Goal: Find specific page/section: Find specific page/section

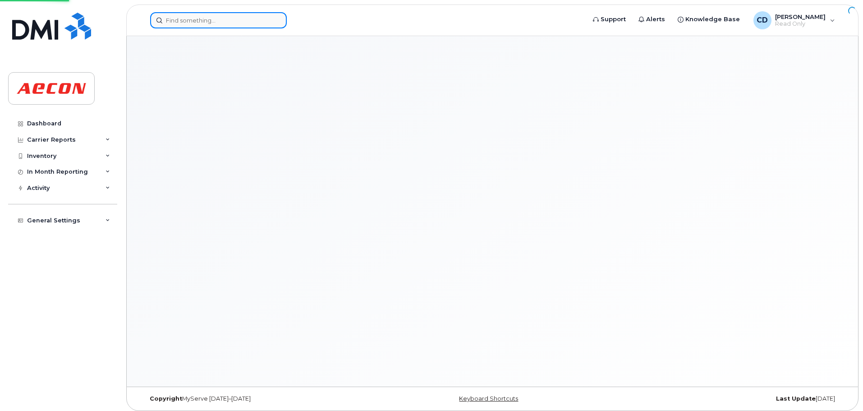
click at [250, 18] on input at bounding box center [218, 20] width 137 height 16
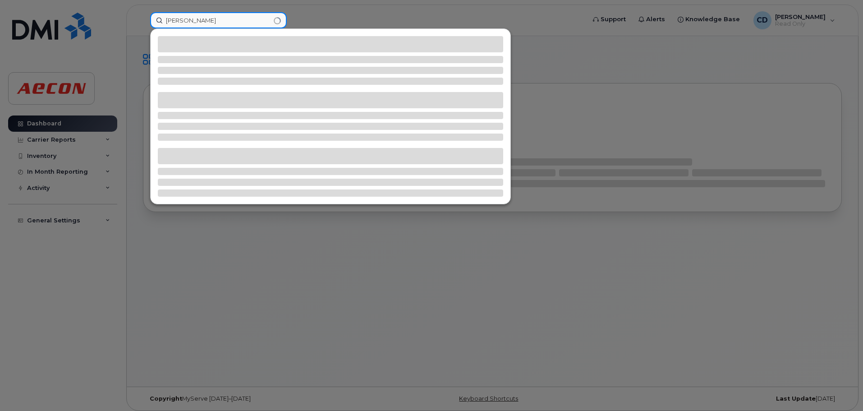
type input "[PERSON_NAME]"
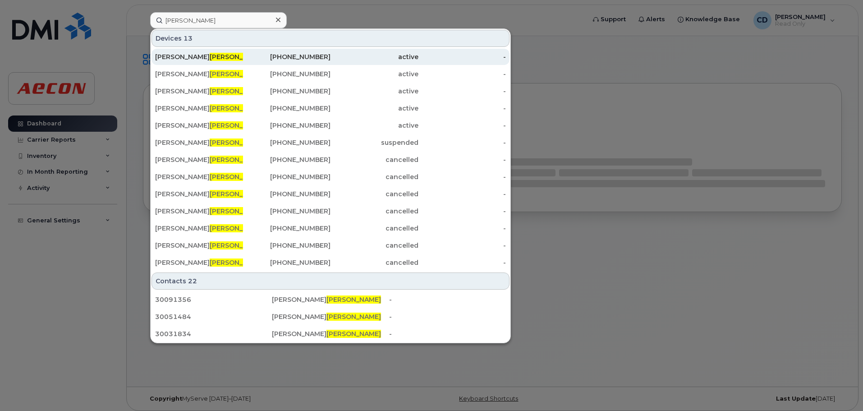
click at [219, 53] on div "[PERSON_NAME]" at bounding box center [199, 56] width 88 height 9
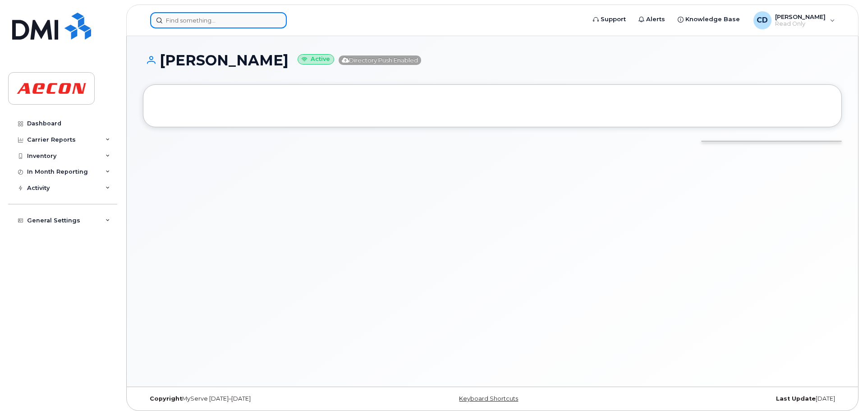
click at [225, 17] on input at bounding box center [218, 20] width 137 height 16
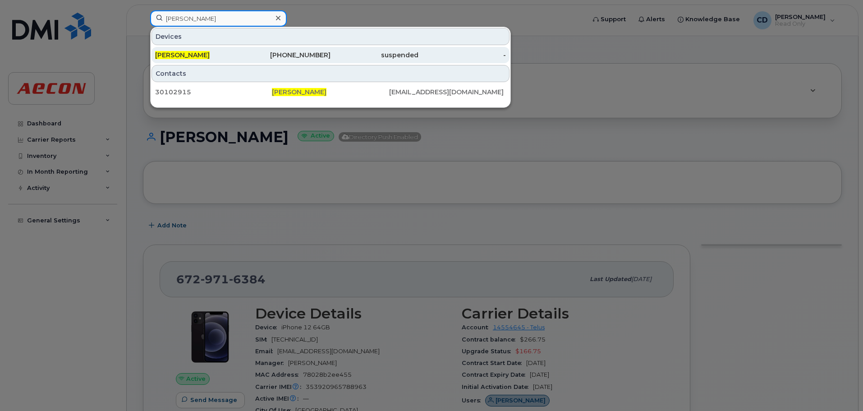
type input "[PERSON_NAME]"
click at [225, 53] on div "[PERSON_NAME]" at bounding box center [199, 54] width 88 height 9
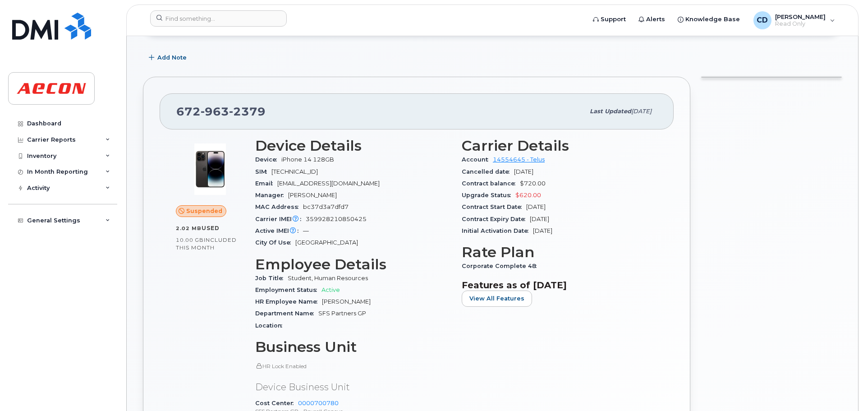
scroll to position [90, 0]
